Goal: Task Accomplishment & Management: Complete application form

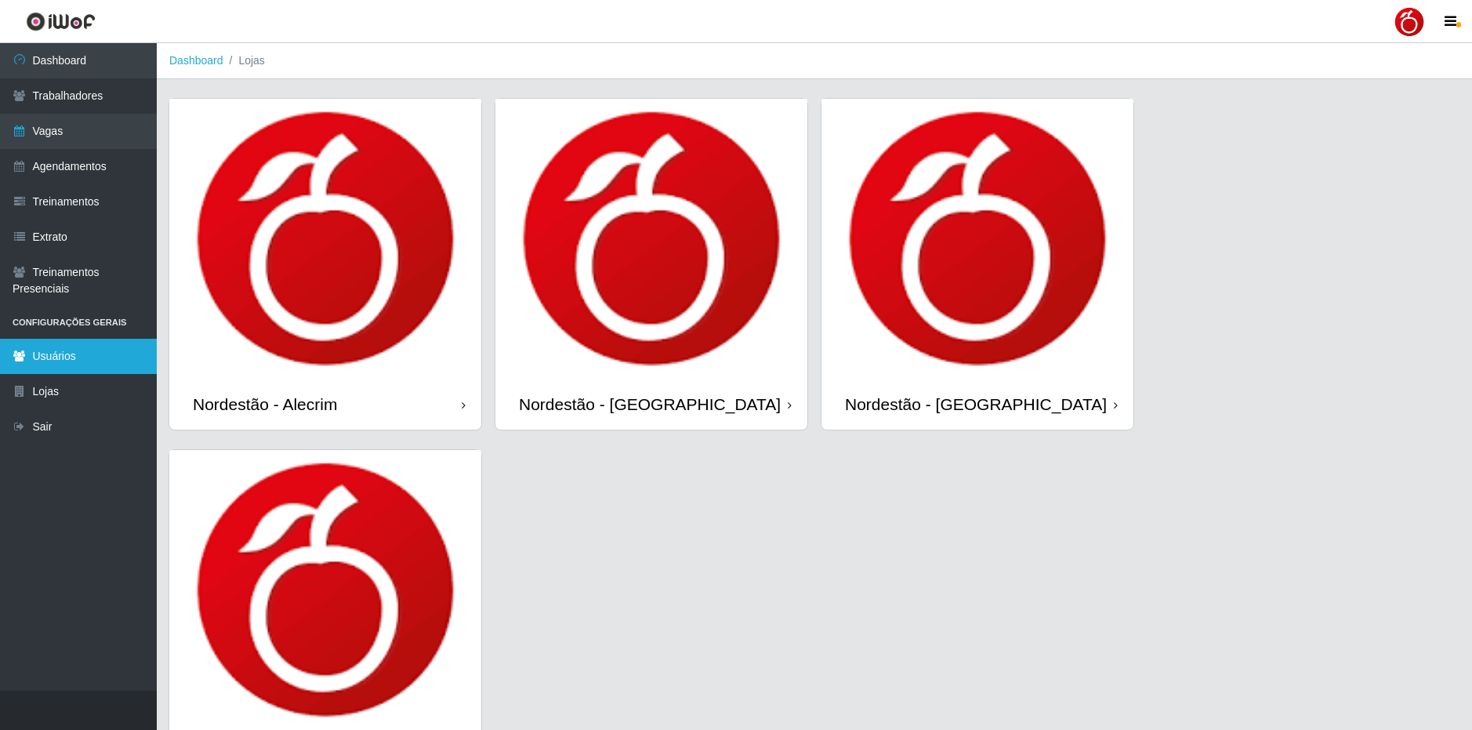
click at [103, 357] on link "Usuários" at bounding box center [78, 356] width 157 height 35
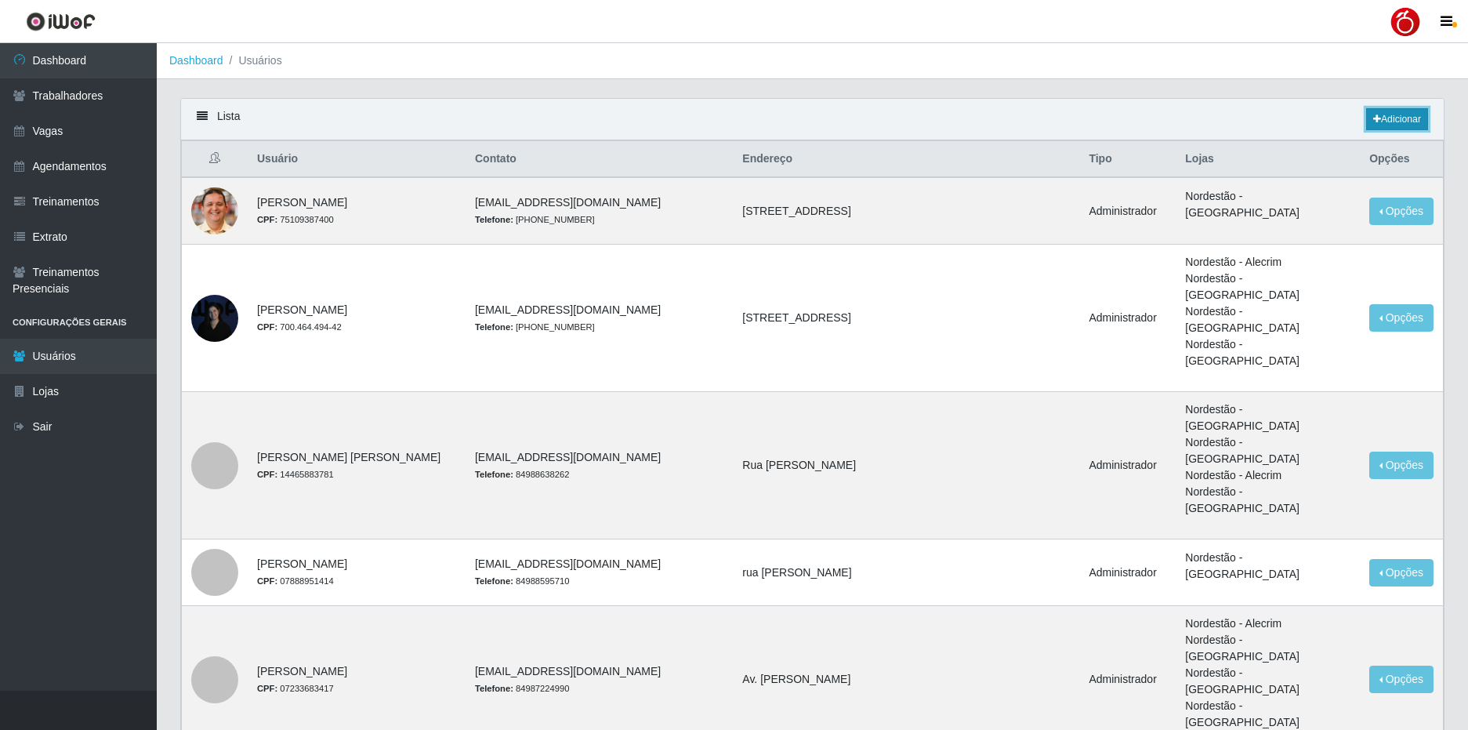
click at [1400, 118] on link "Adicionar" at bounding box center [1397, 119] width 62 height 22
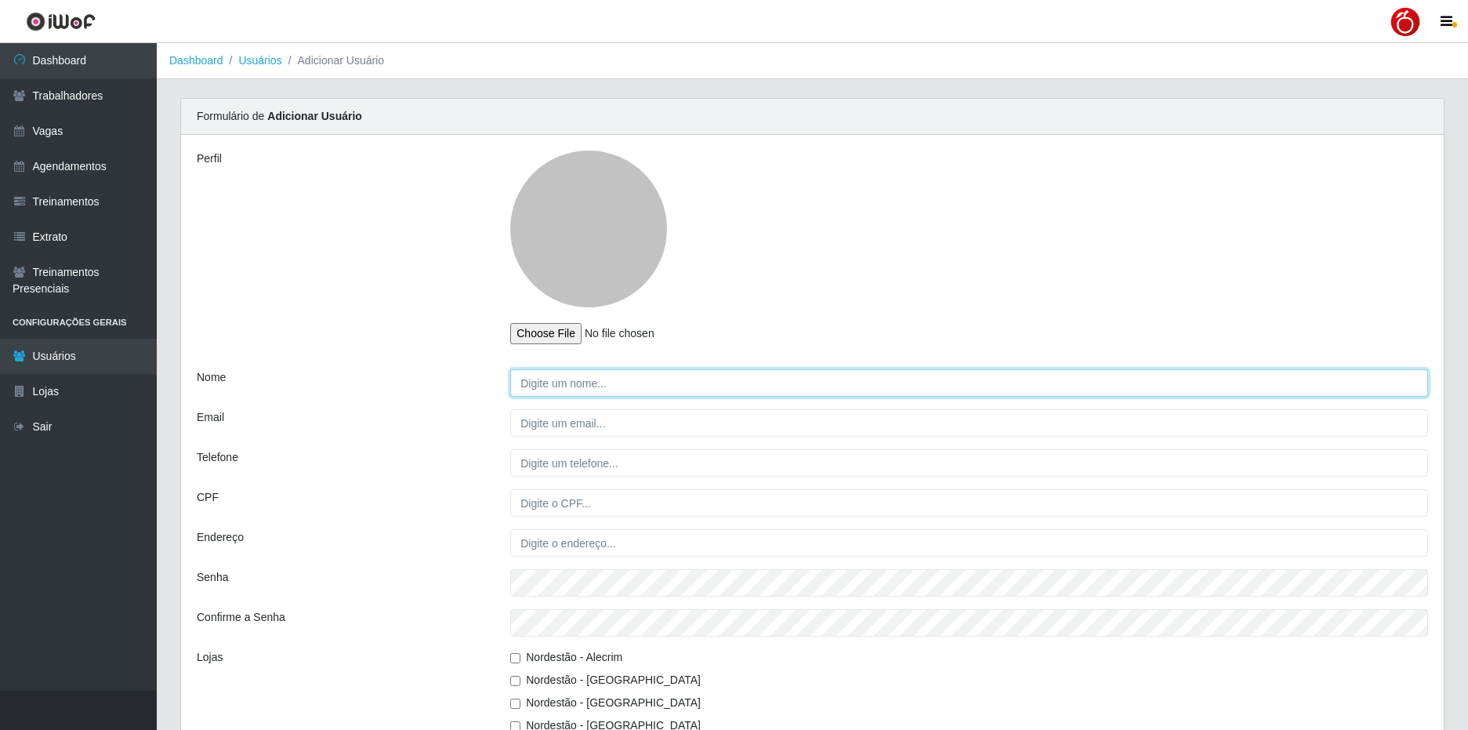
click at [600, 389] on input "Nome" at bounding box center [969, 382] width 918 height 27
type input "[PERSON_NAME]"
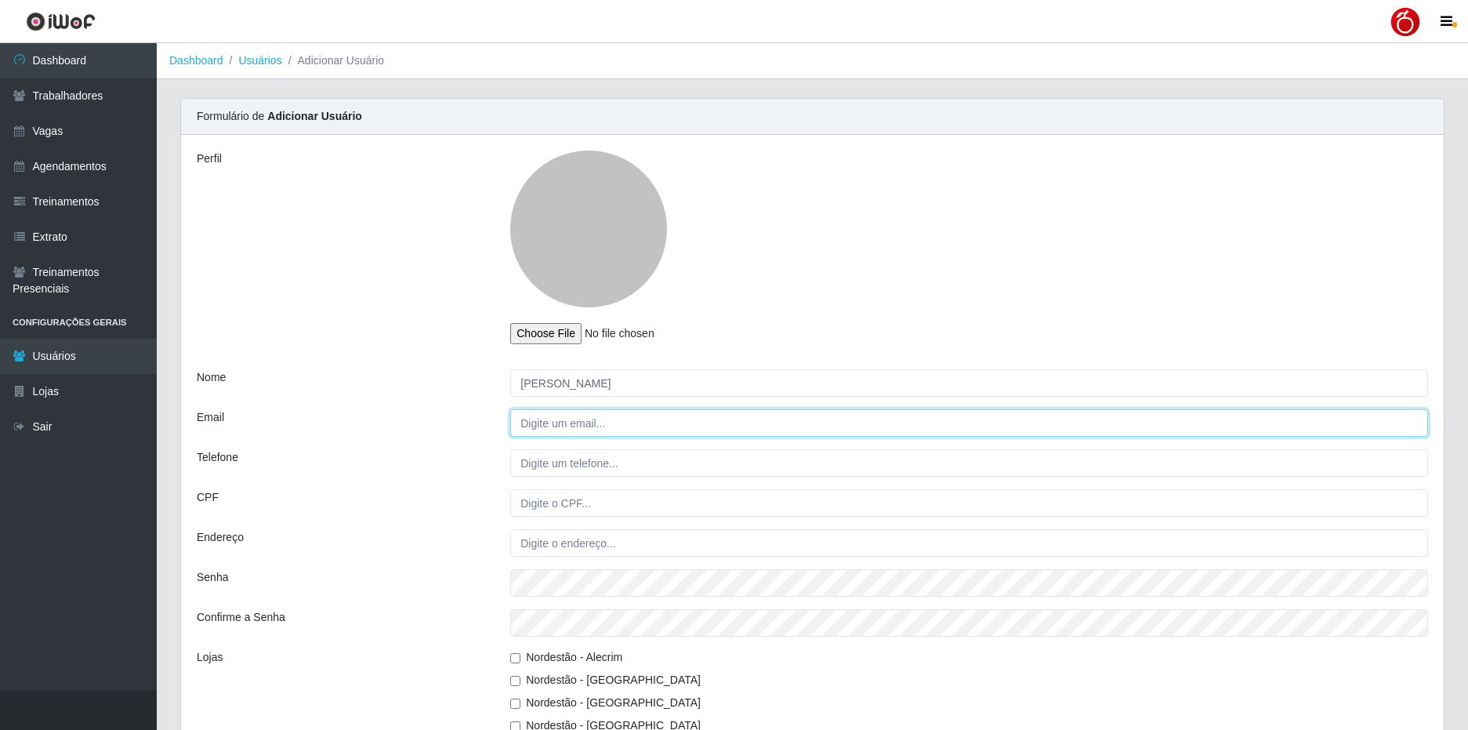
click at [578, 433] on input "Email" at bounding box center [969, 422] width 918 height 27
type input "[EMAIL_ADDRESS][DOMAIN_NAME]"
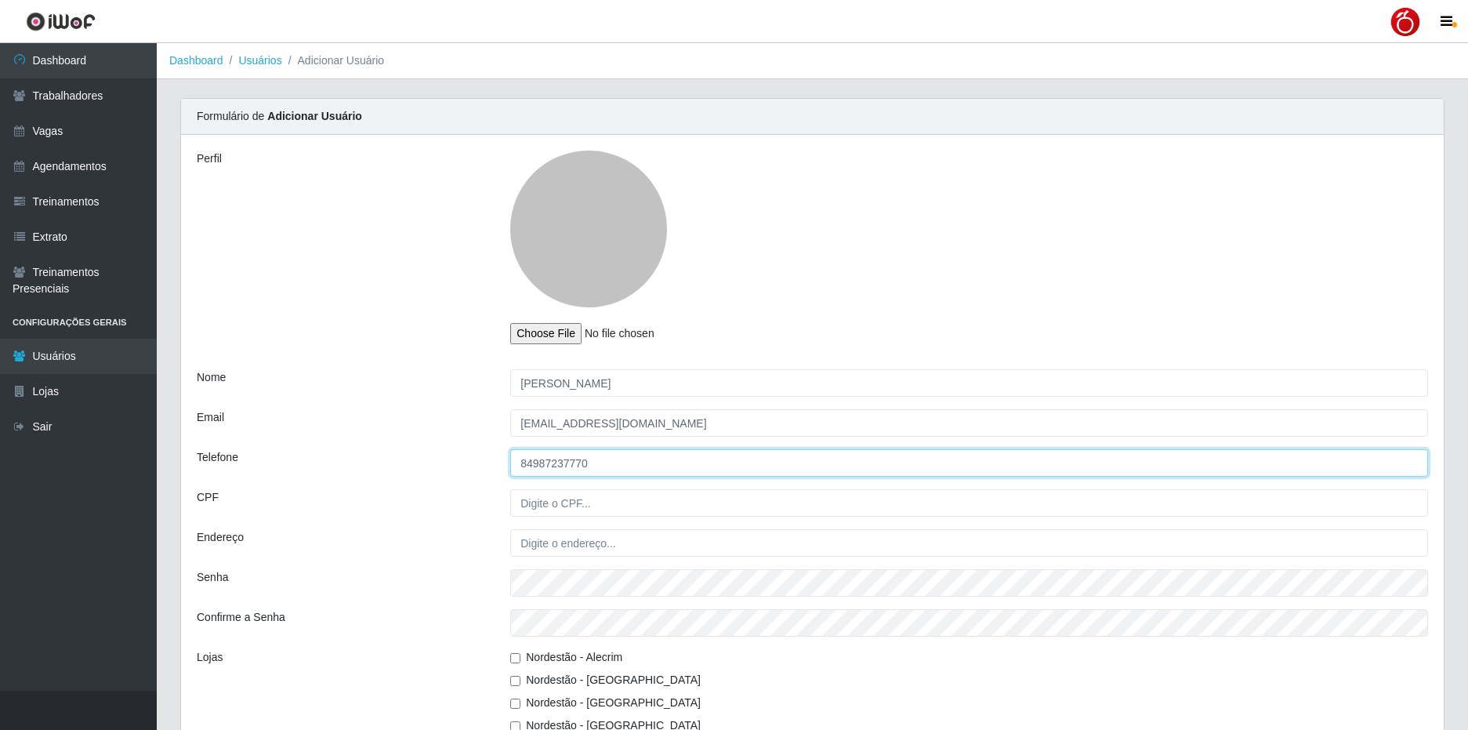
type input "84987237770"
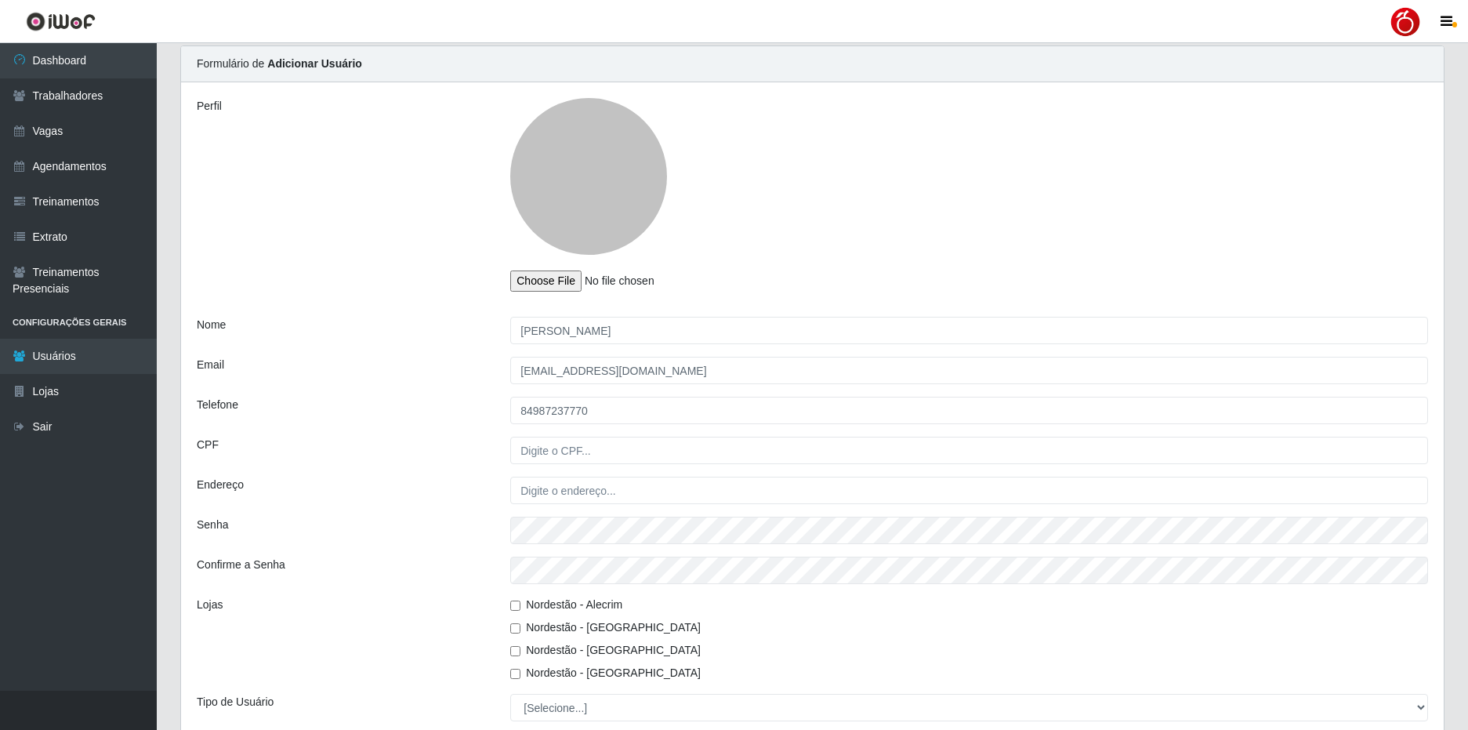
scroll to position [78, 0]
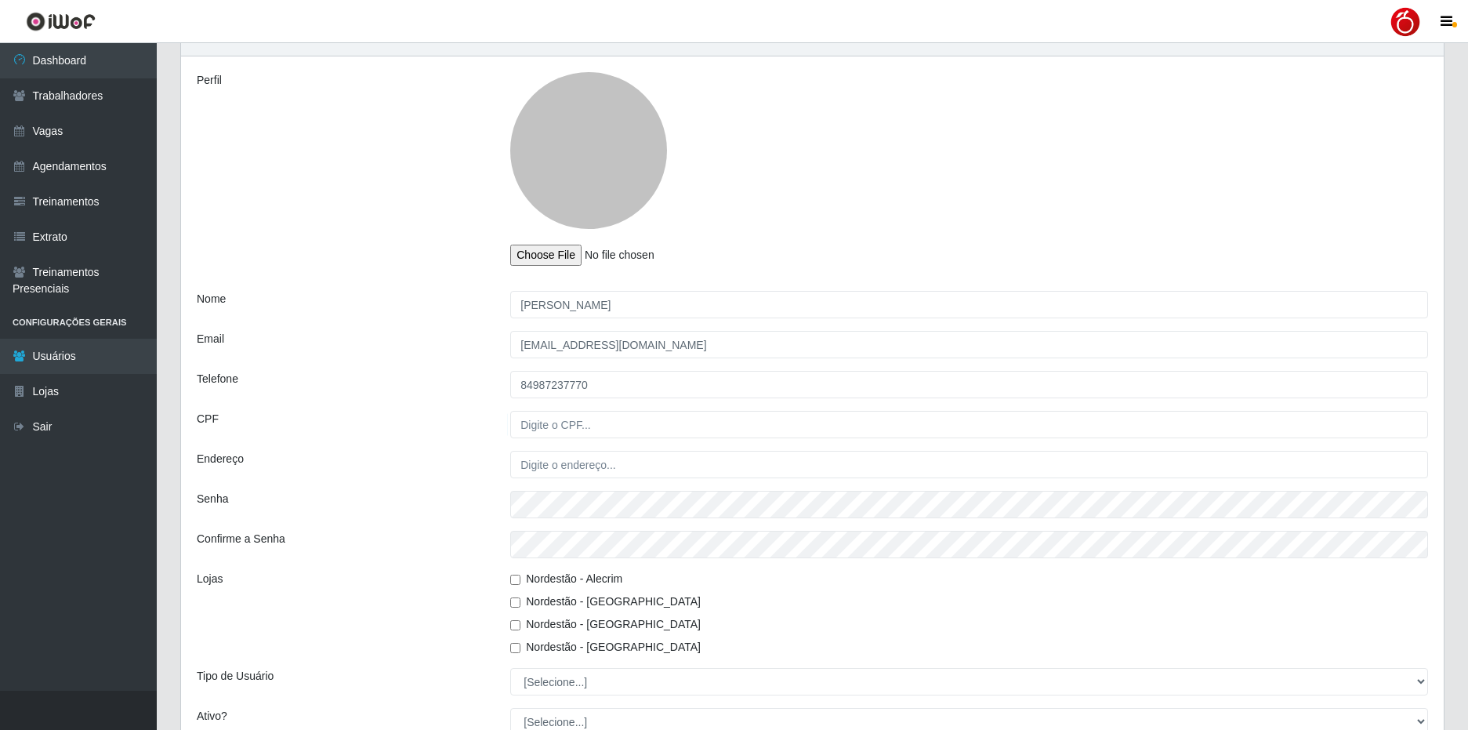
click at [512, 584] on input "Nordestão - Alecrim" at bounding box center [515, 579] width 10 height 10
checkbox input "true"
click at [568, 424] on input "CPF" at bounding box center [969, 424] width 918 height 27
click at [456, 473] on div "Endereço" at bounding box center [341, 464] width 313 height 27
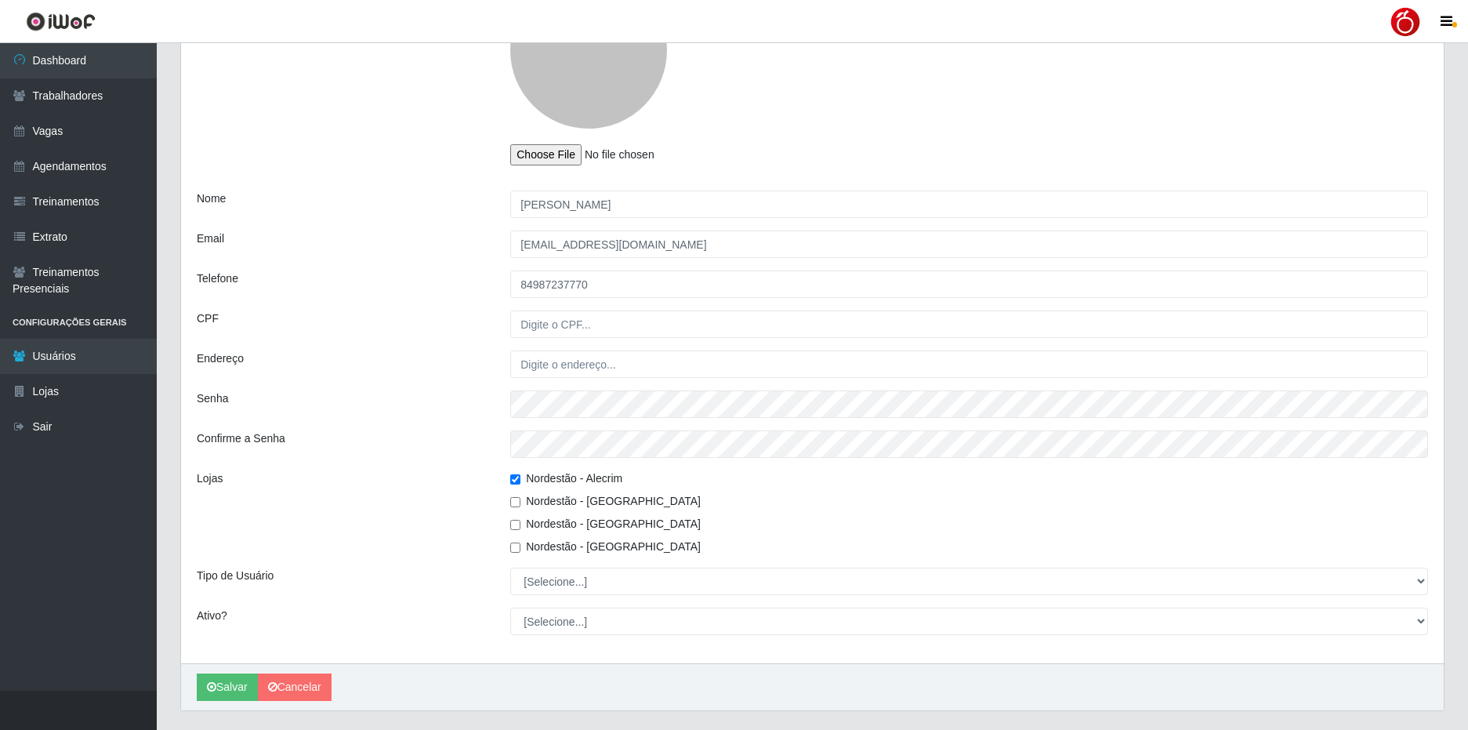
scroll to position [218, 0]
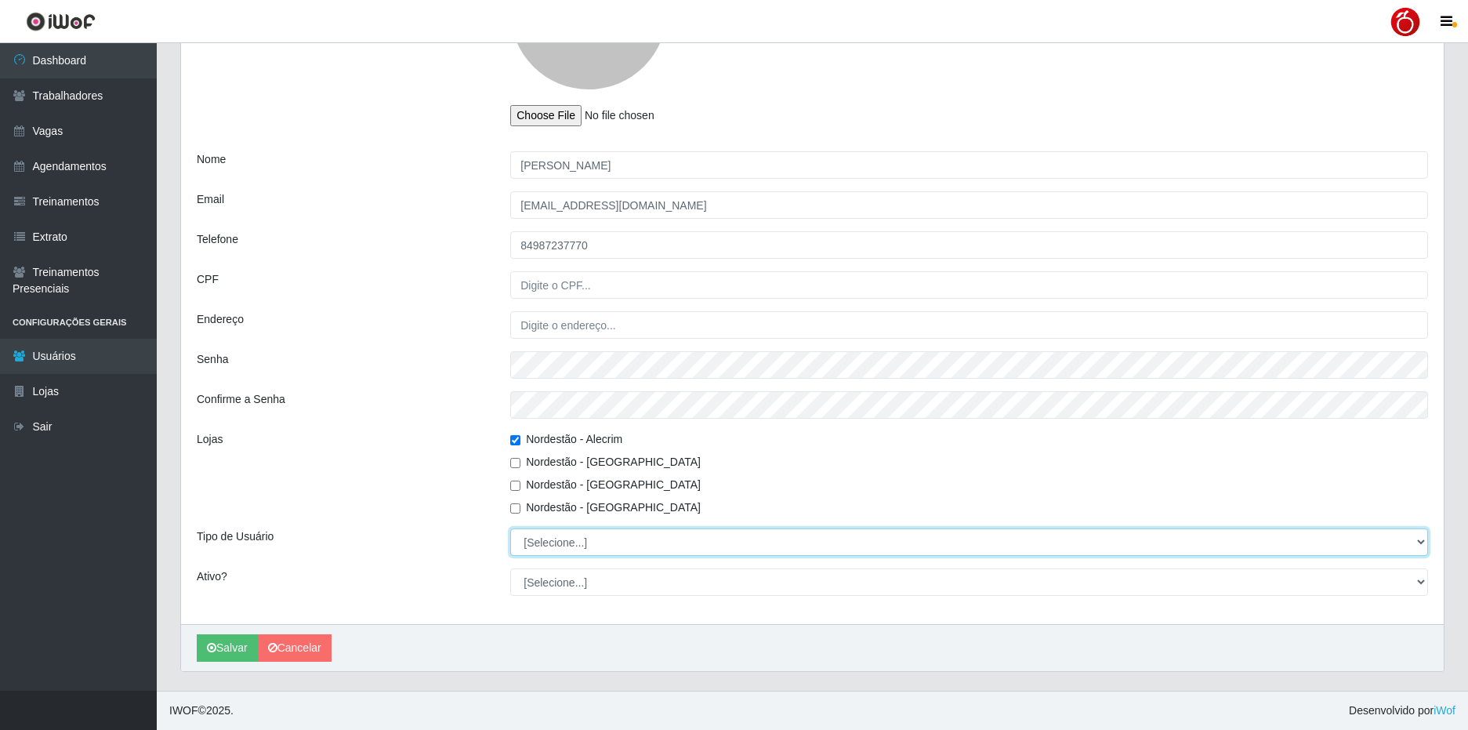
click at [579, 545] on select "[Selecione...] Administrador Usuário Comum" at bounding box center [969, 541] width 918 height 27
select select "1"
click at [510, 528] on select "[Selecione...] Administrador Usuário Comum" at bounding box center [969, 541] width 918 height 27
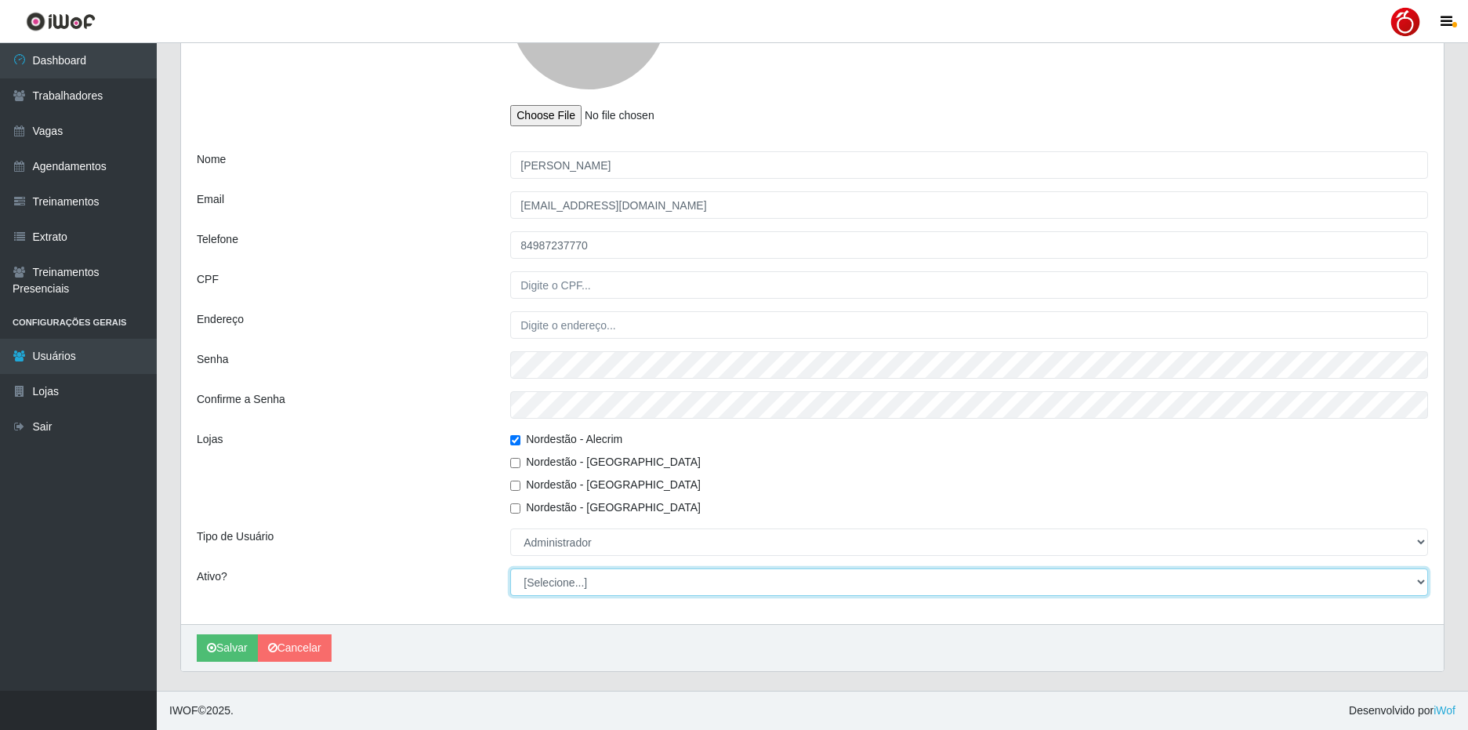
click at [576, 585] on select "[Selecione...] Não Sim" at bounding box center [969, 581] width 918 height 27
select select "1"
click at [510, 568] on select "[Selecione...] Não Sim" at bounding box center [969, 581] width 918 height 27
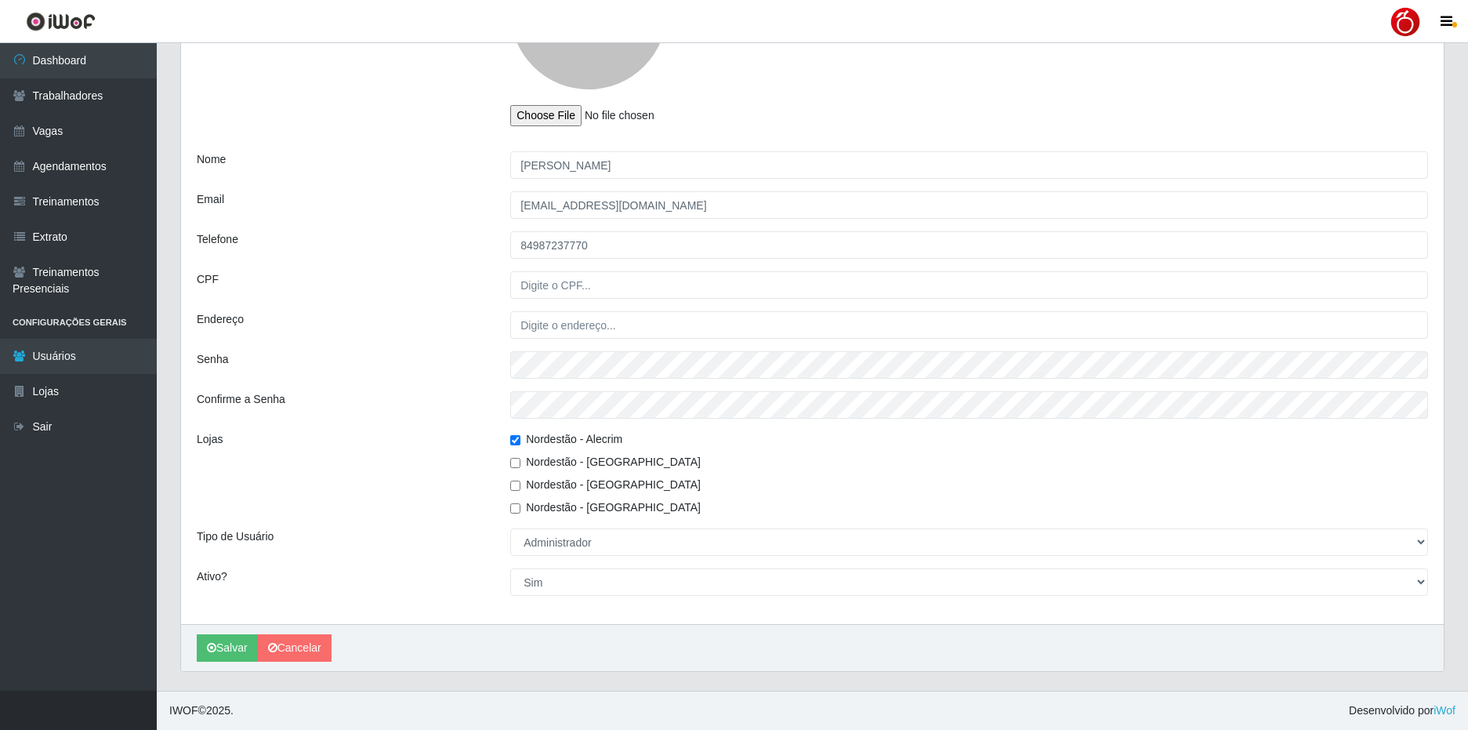
drag, startPoint x: 483, startPoint y: 539, endPoint x: 486, endPoint y: 523, distance: 16.6
click at [483, 533] on div "Tipo de Usuário" at bounding box center [341, 541] width 313 height 27
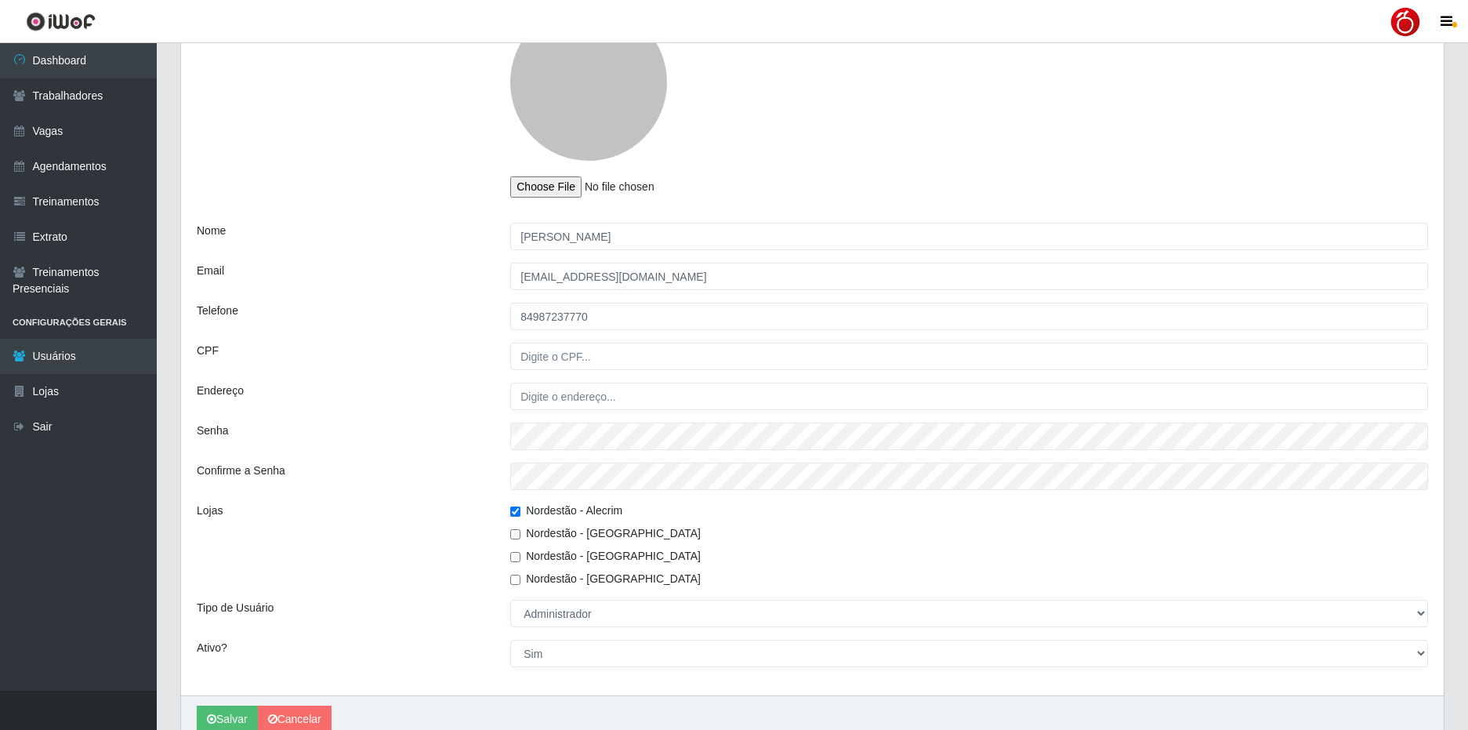
scroll to position [61, 0]
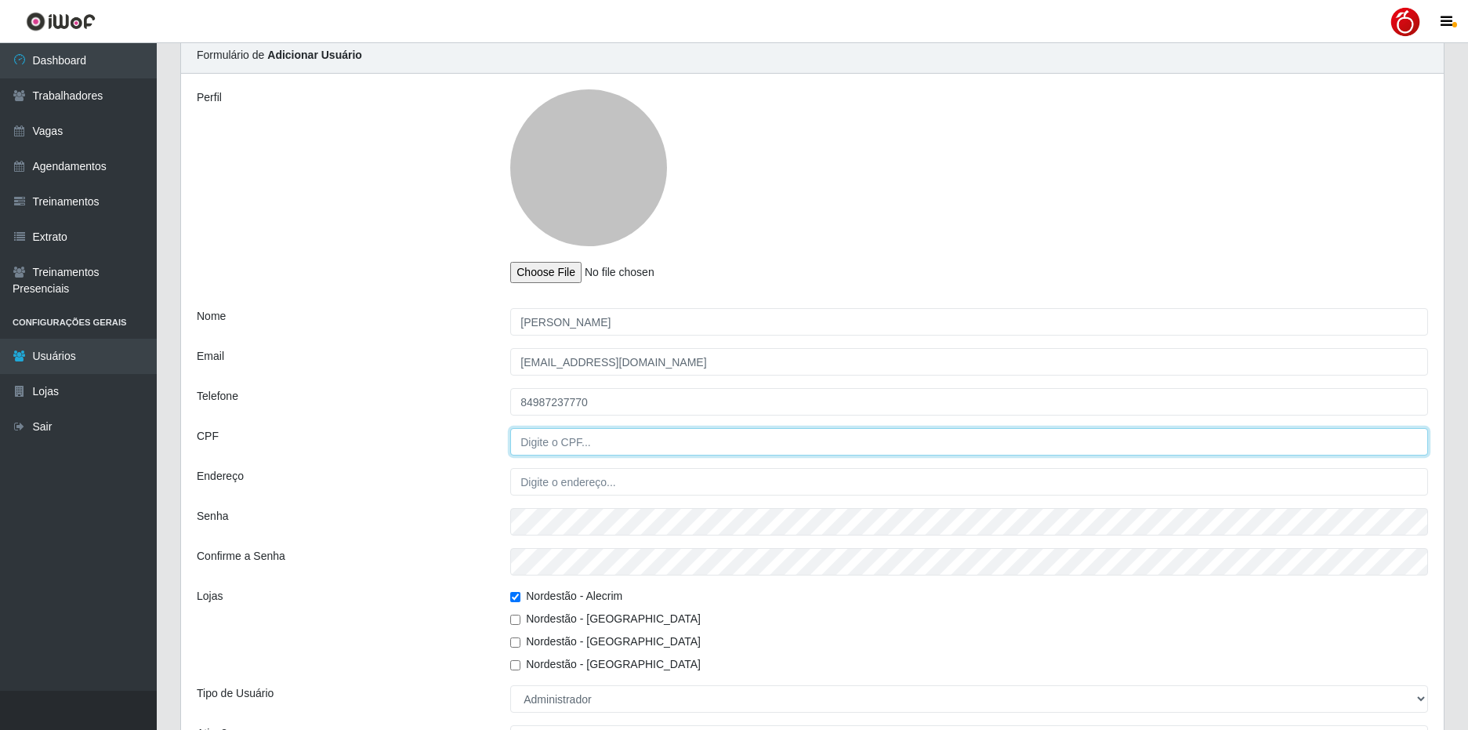
click at [570, 449] on input "CPF" at bounding box center [969, 441] width 918 height 27
type input "01851898492"
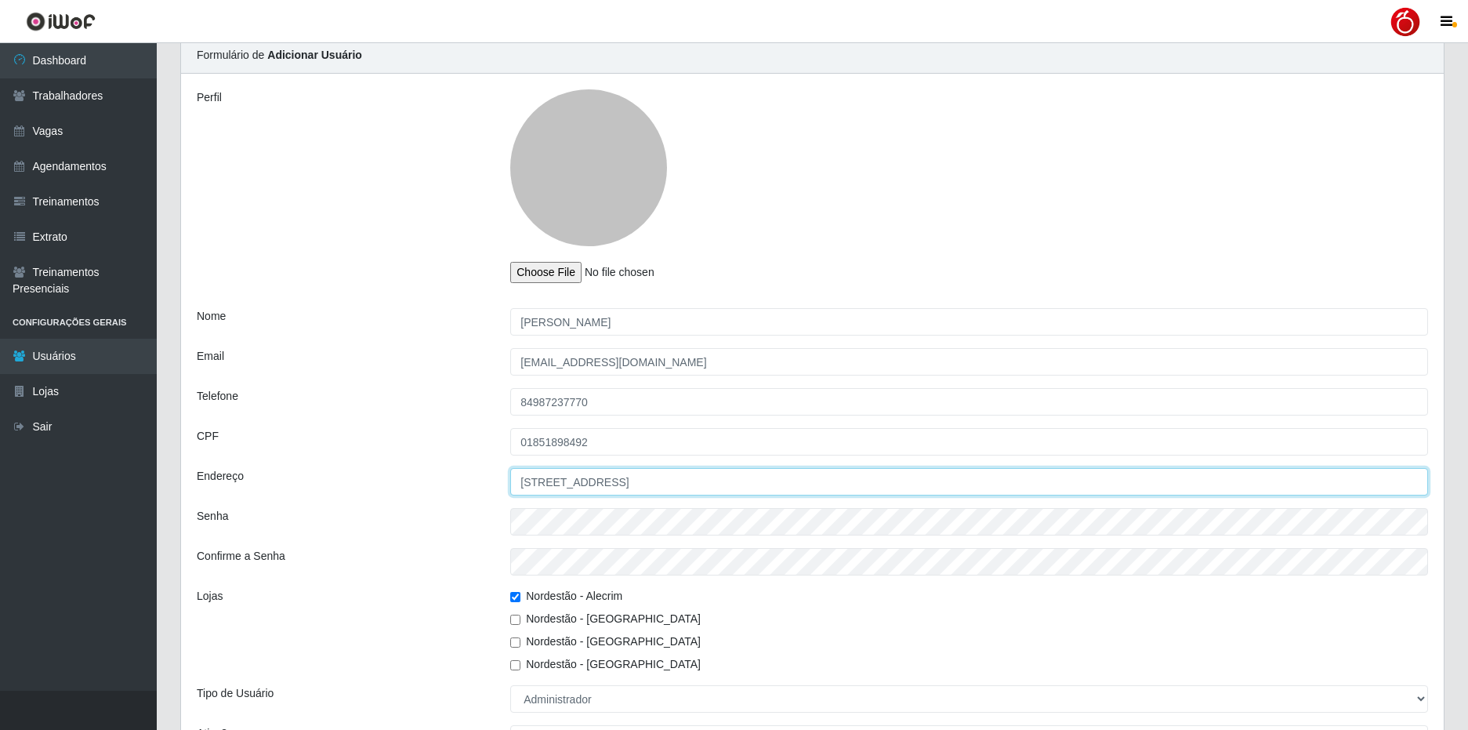
type input "[STREET_ADDRESS]"
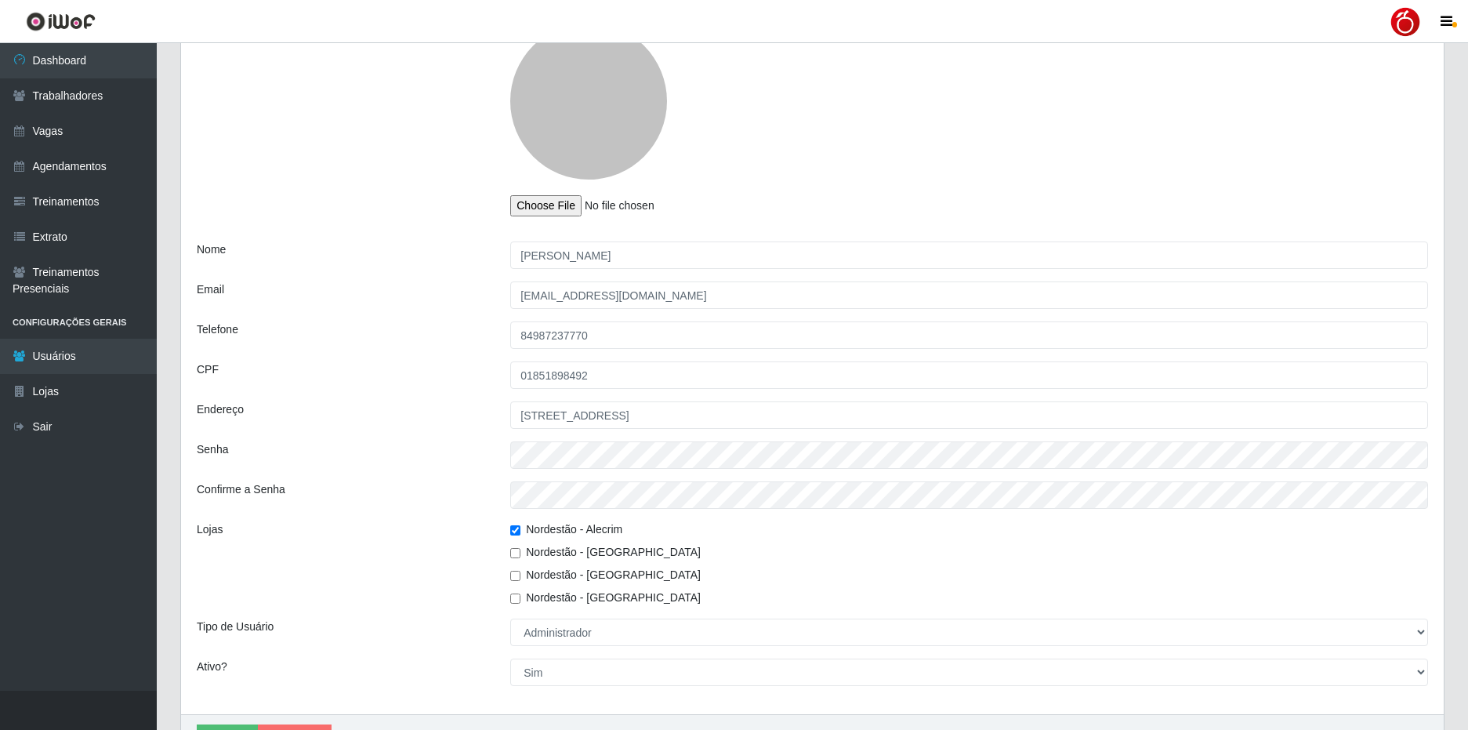
scroll to position [218, 0]
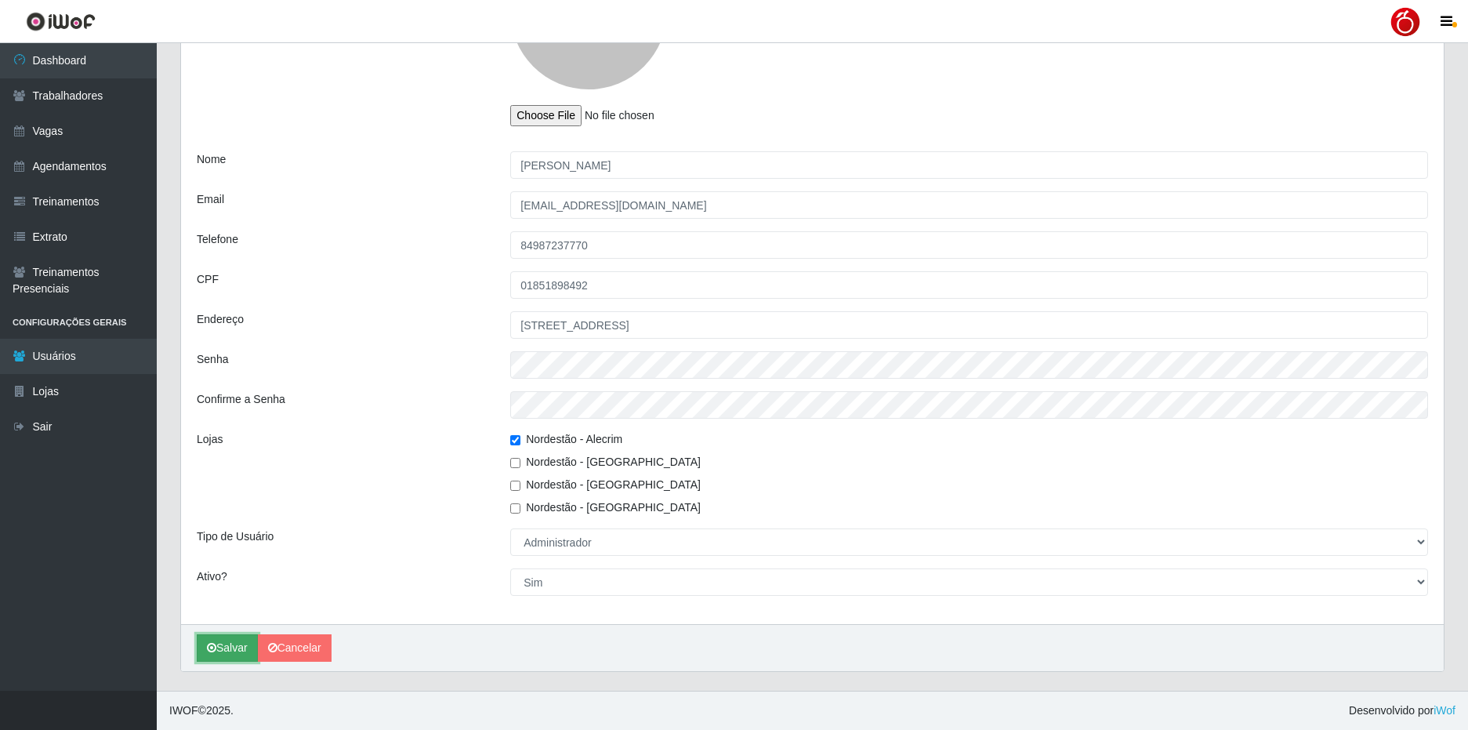
click at [232, 642] on button "Salvar" at bounding box center [227, 647] width 61 height 27
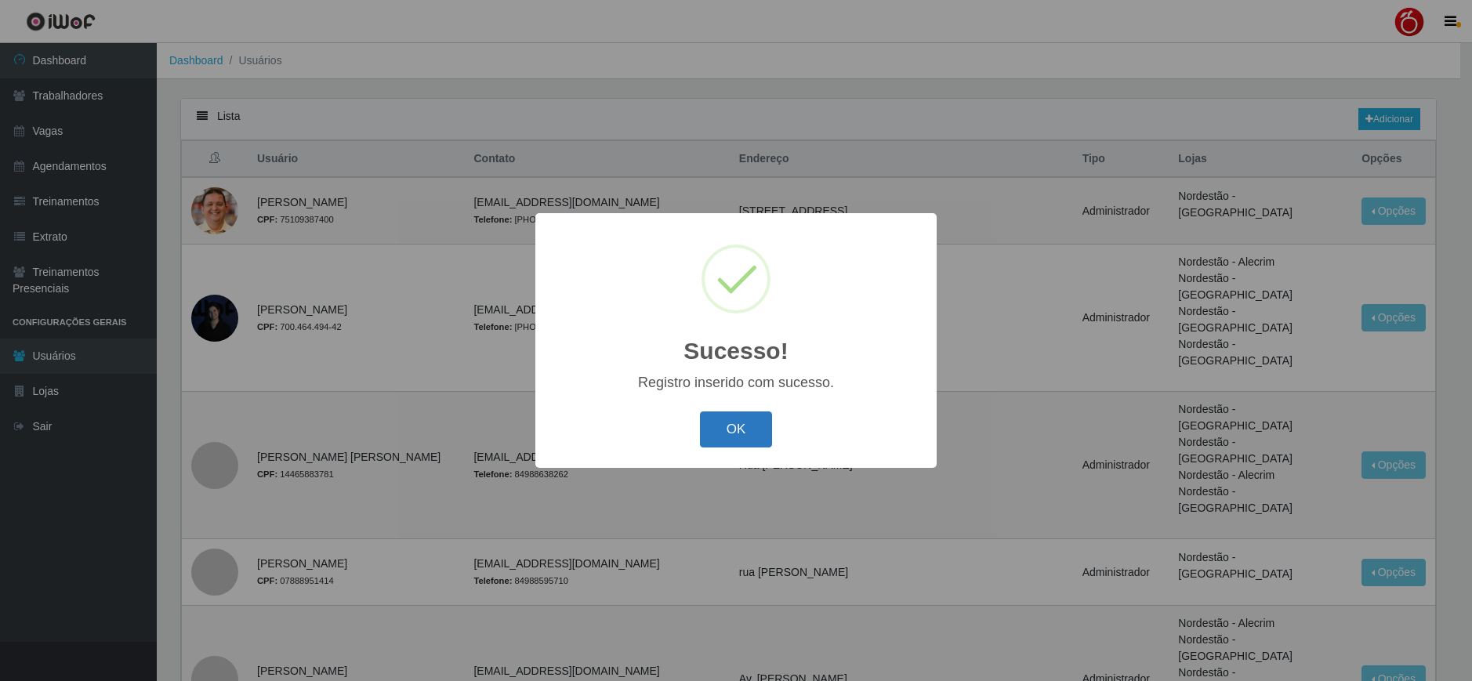
click at [748, 439] on button "OK" at bounding box center [736, 429] width 73 height 37
